Goal: Navigation & Orientation: Find specific page/section

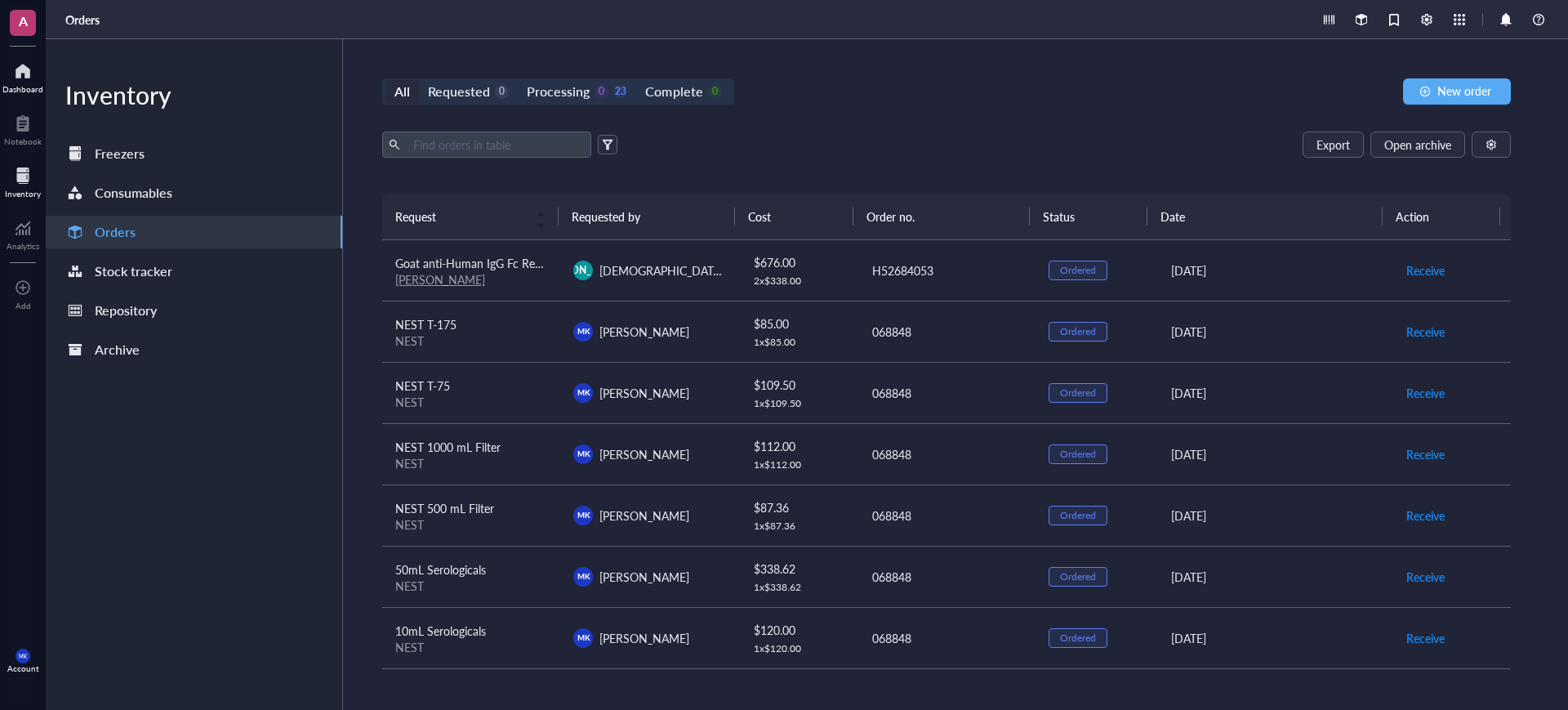
click at [26, 89] on div "Dashboard" at bounding box center [23, 89] width 41 height 10
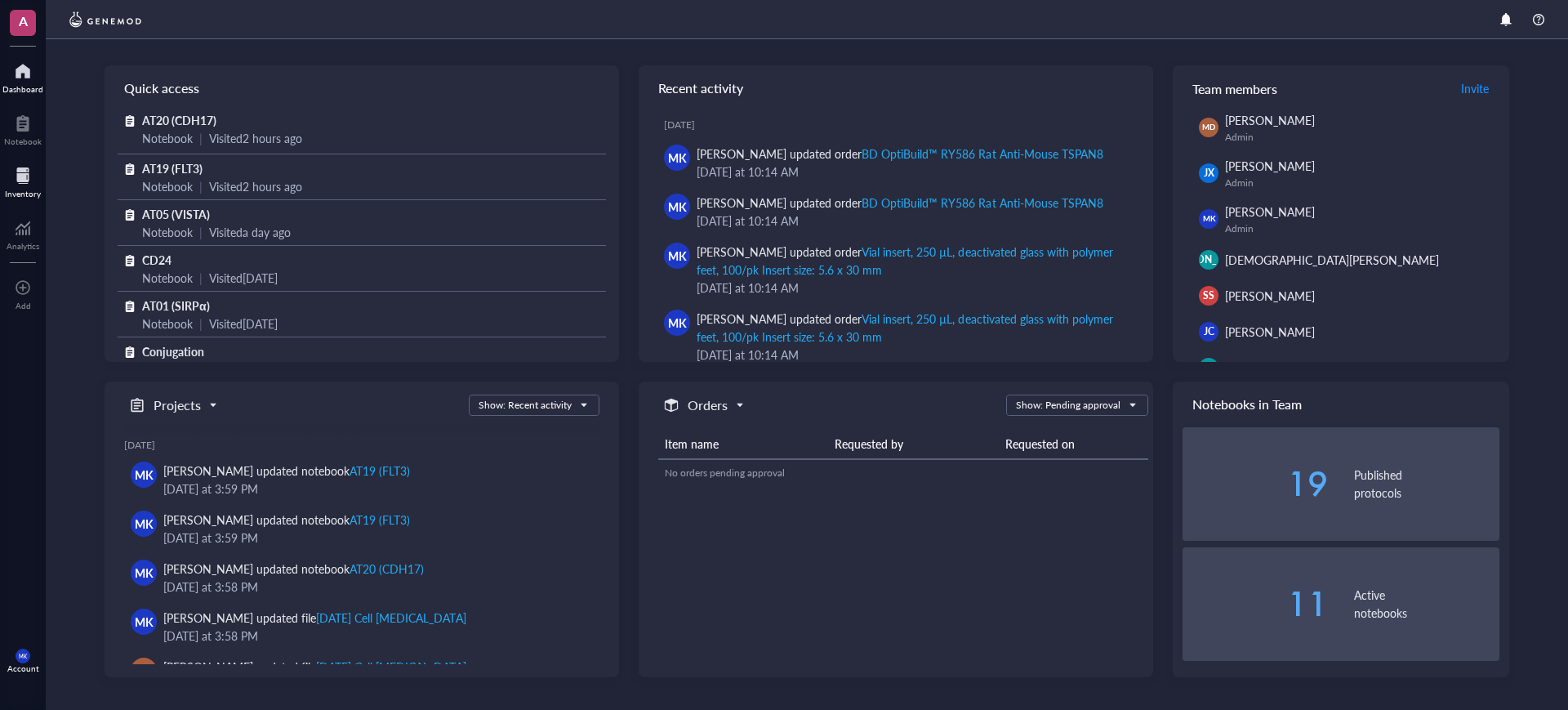
click at [0, 169] on div "Inventory" at bounding box center [23, 181] width 46 height 46
click at [28, 186] on div at bounding box center [23, 175] width 35 height 26
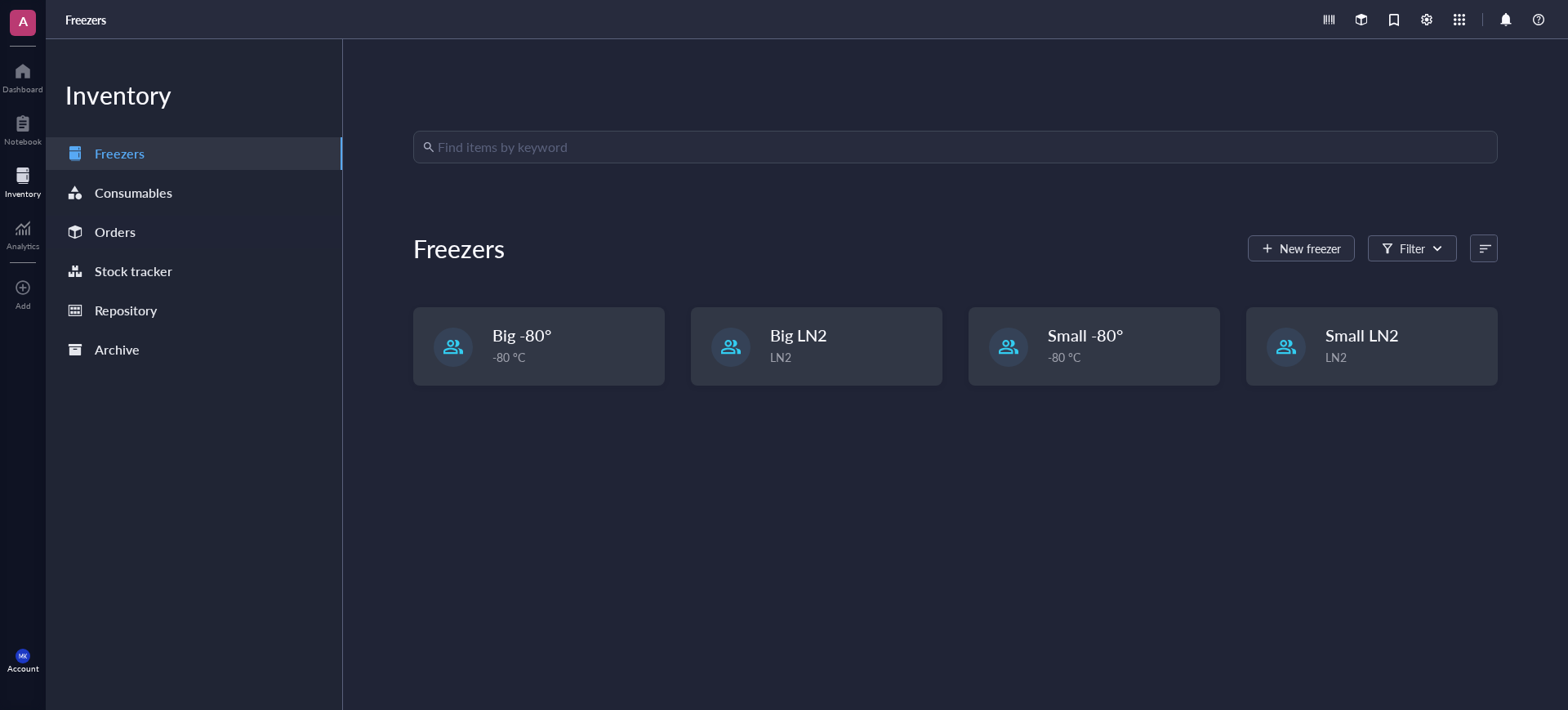
click at [117, 231] on div "Orders" at bounding box center [115, 232] width 41 height 23
